Goal: Information Seeking & Learning: Learn about a topic

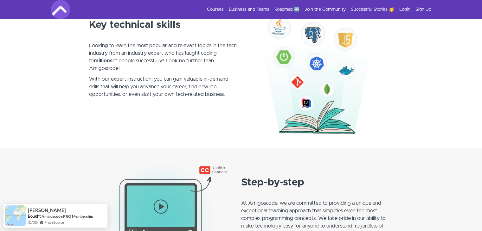
scroll to position [373, 0]
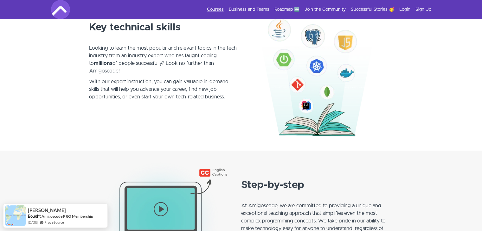
click at [214, 8] on link "Courses" at bounding box center [215, 9] width 17 height 6
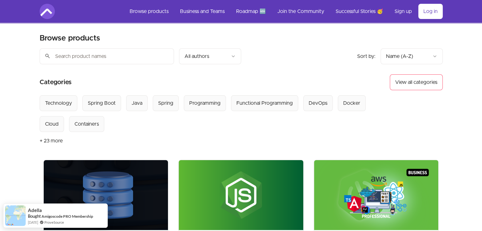
scroll to position [1545, 0]
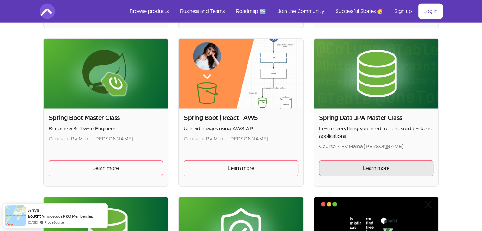
click at [345, 162] on link "Learn more" at bounding box center [376, 169] width 114 height 16
